Goal: Task Accomplishment & Management: Use online tool/utility

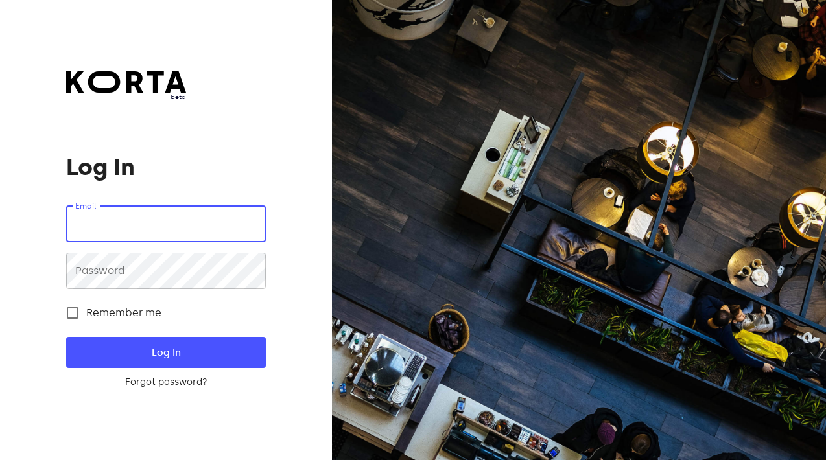
type input "[EMAIL_ADDRESS][DOMAIN_NAME]"
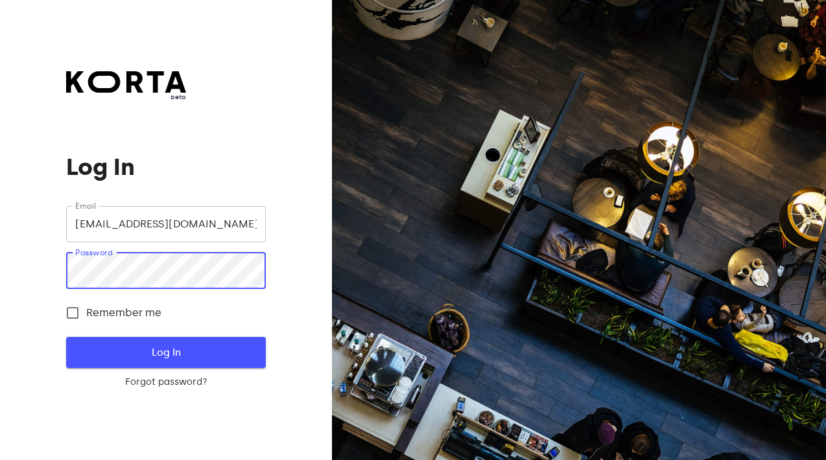
click at [180, 350] on span "Log In" at bounding box center [166, 352] width 158 height 17
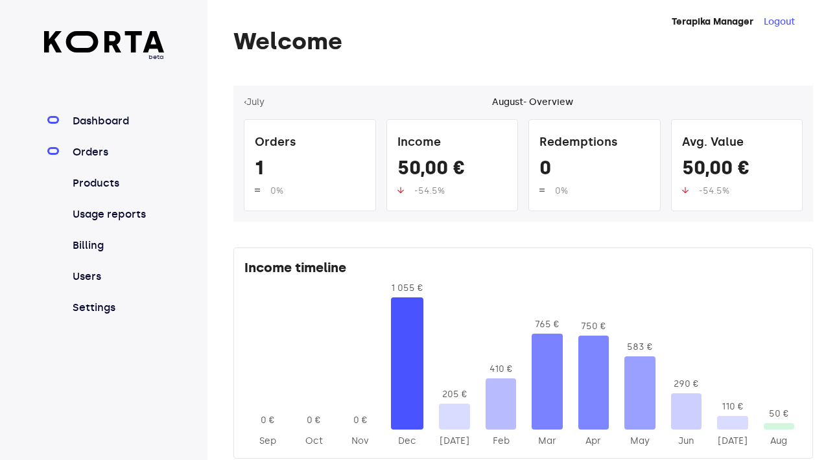
click at [106, 148] on link "Orders" at bounding box center [117, 153] width 94 height 16
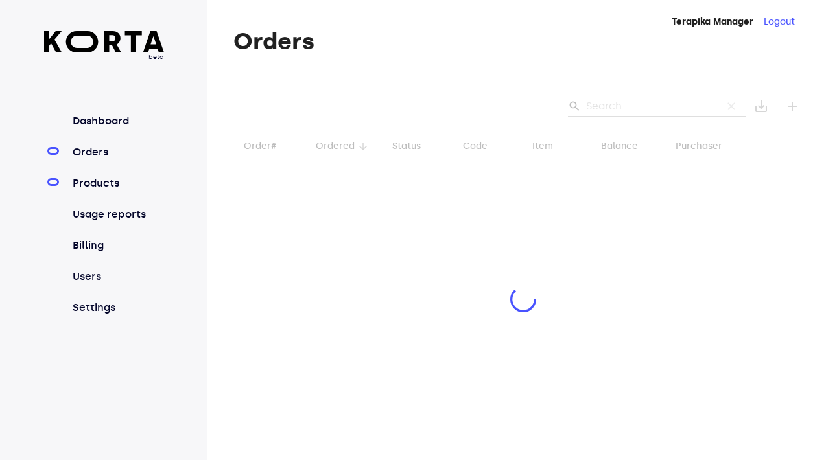
click at [114, 185] on link "Products" at bounding box center [117, 184] width 94 height 16
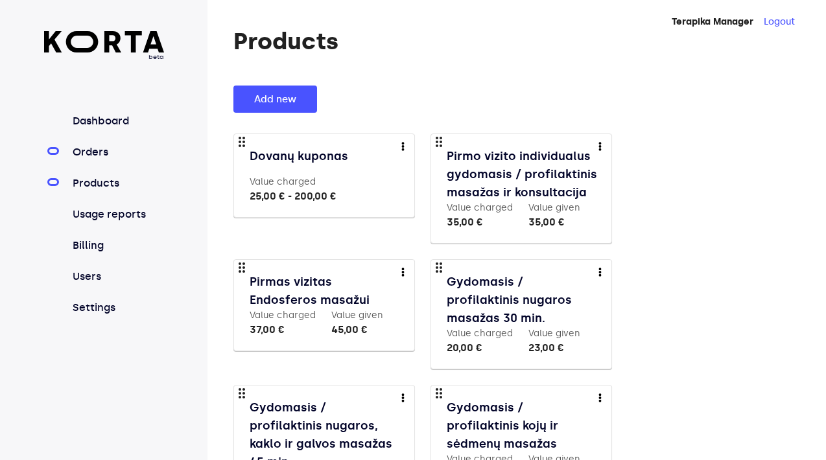
click at [107, 151] on link "Orders" at bounding box center [117, 153] width 94 height 16
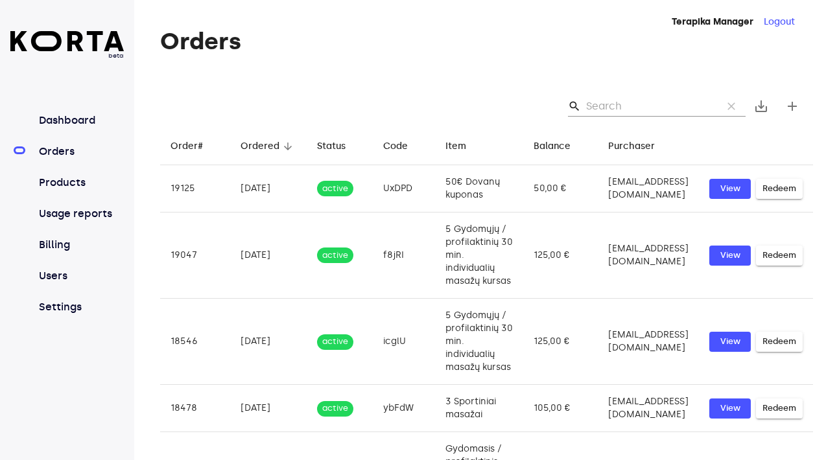
click at [662, 101] on input "Search" at bounding box center [649, 106] width 126 height 21
paste input "WU16H"
type input "WU16H"
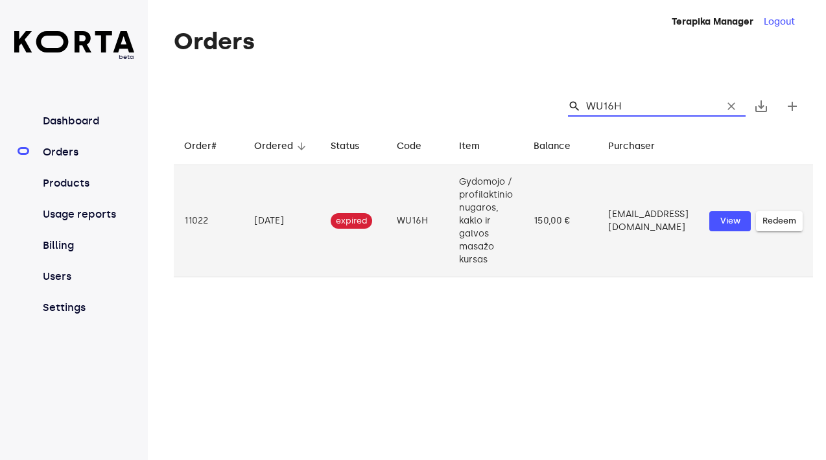
click at [790, 221] on span "Redeem" at bounding box center [780, 221] width 34 height 15
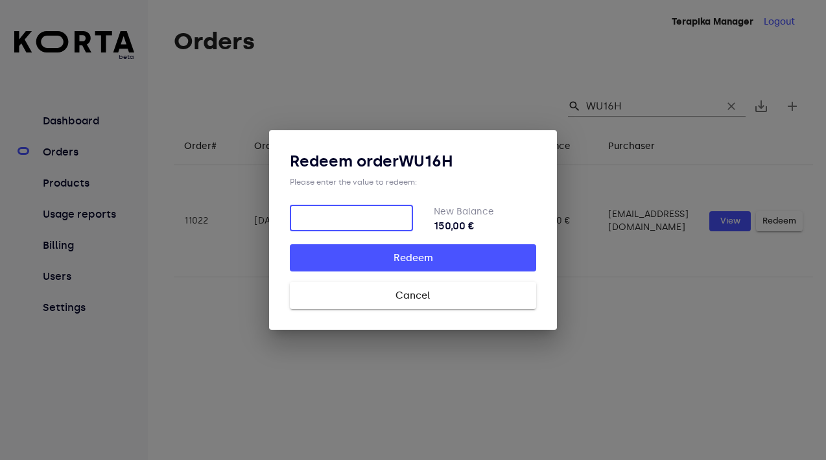
click at [362, 218] on input "number" at bounding box center [351, 219] width 123 height 26
type input "65"
click at [409, 261] on span "Redeem" at bounding box center [413, 258] width 205 height 17
